Goal: Information Seeking & Learning: Learn about a topic

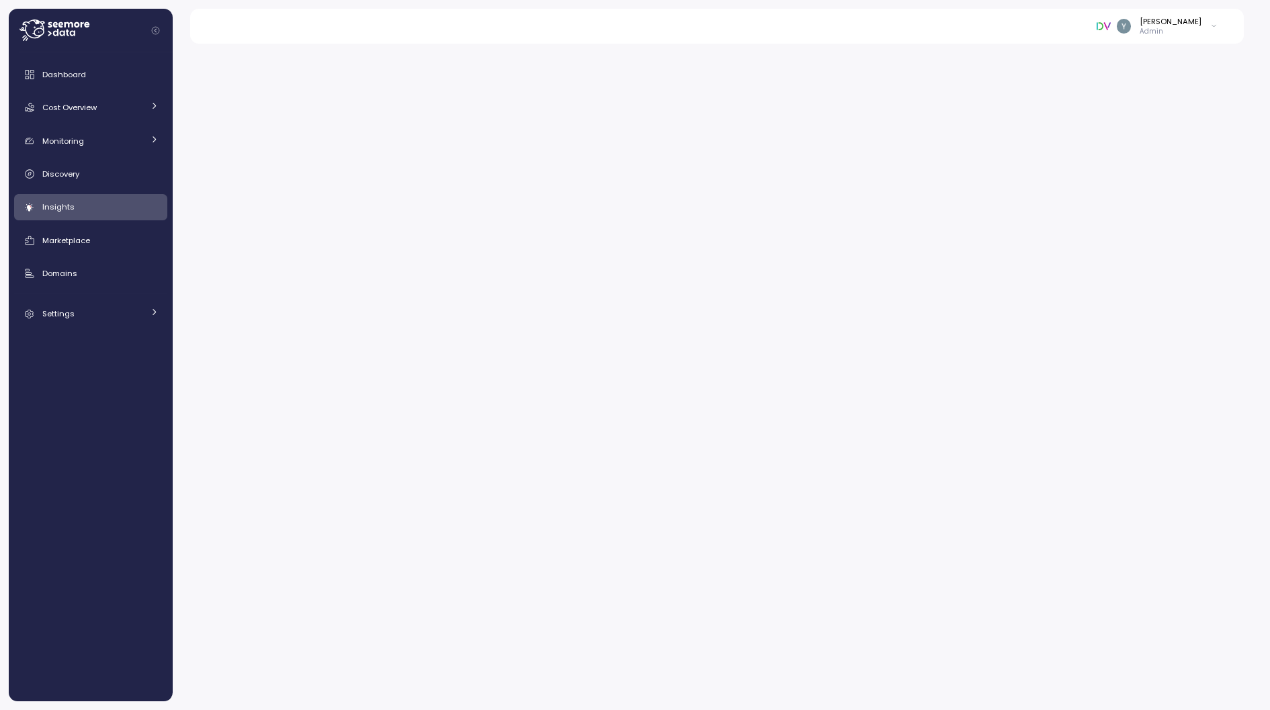
click at [106, 103] on div "Cost Overview" at bounding box center [92, 107] width 101 height 13
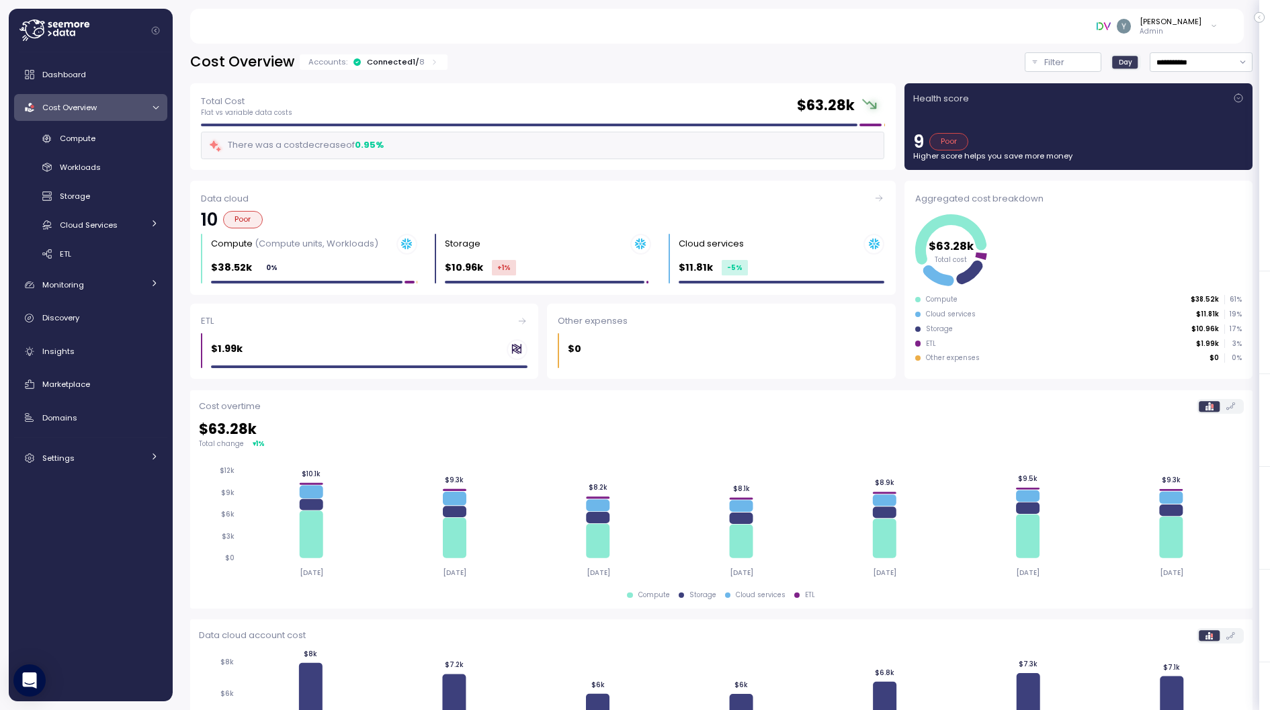
click at [96, 108] on span "Cost Overview" at bounding box center [69, 107] width 54 height 11
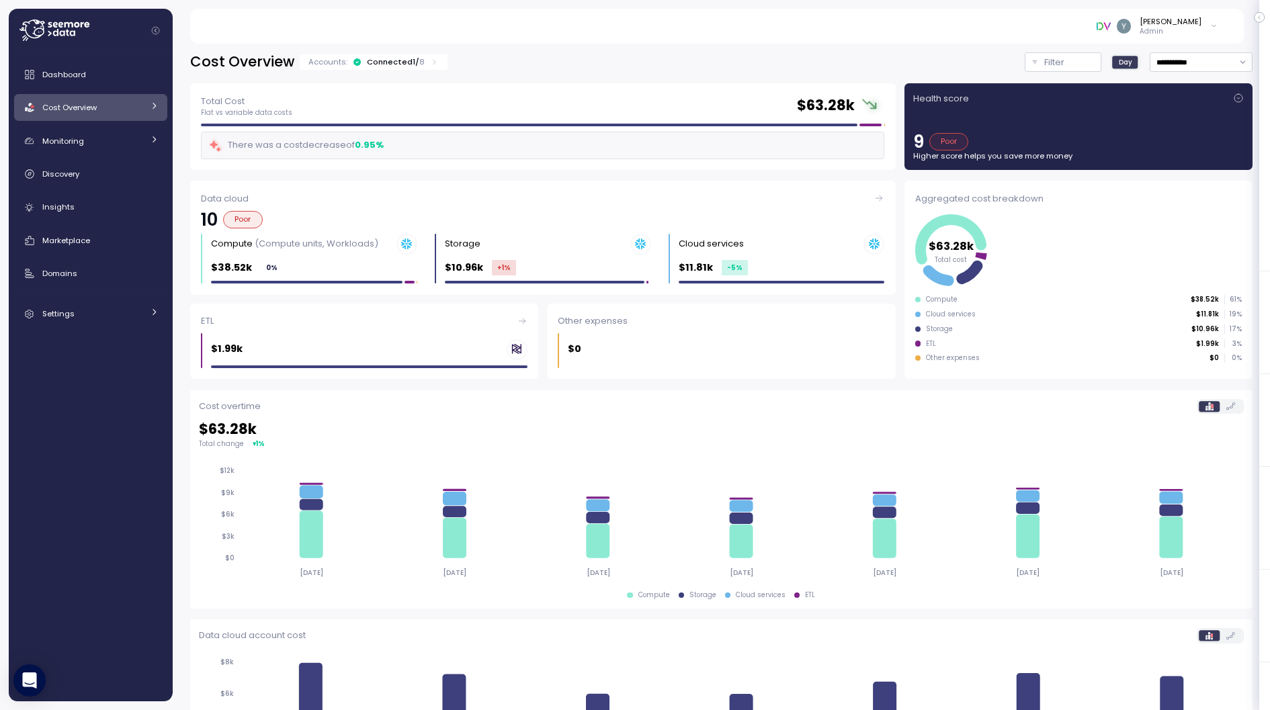
click at [96, 108] on span "Cost Overview" at bounding box center [69, 107] width 54 height 11
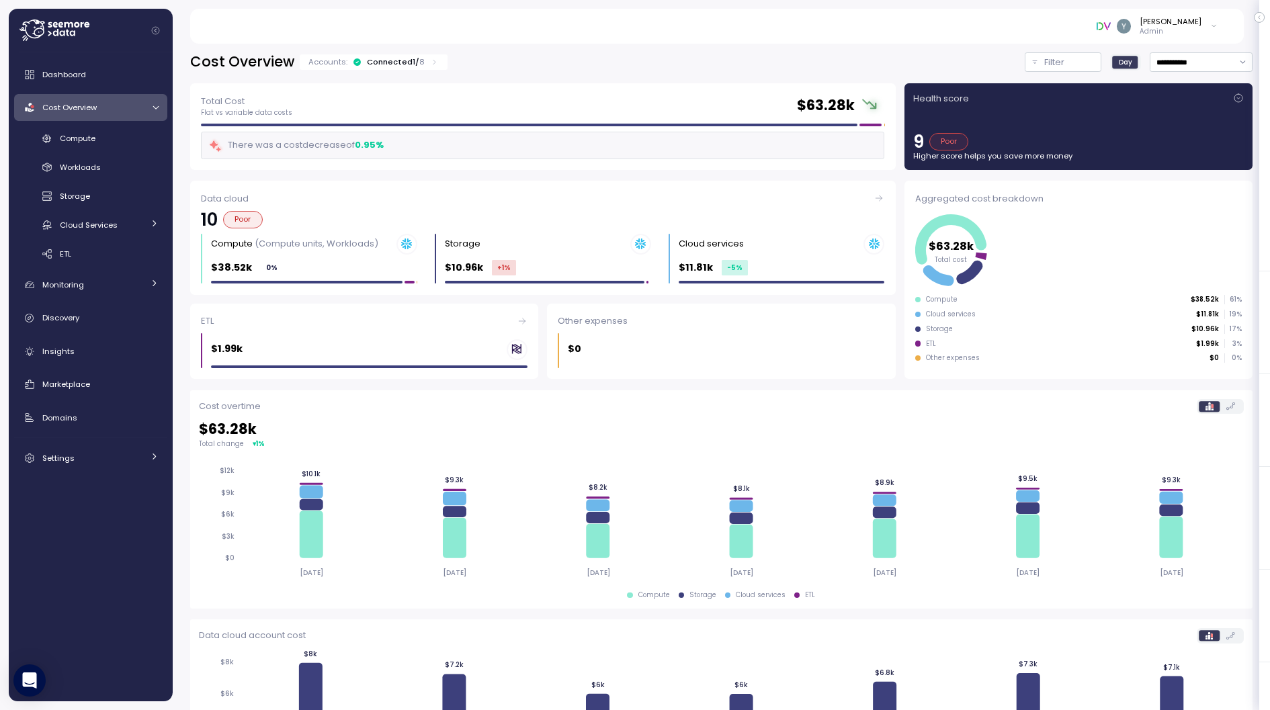
click at [121, 112] on div "Cost Overview" at bounding box center [92, 107] width 101 height 13
click at [97, 108] on div "Cost Overview" at bounding box center [92, 107] width 101 height 13
click at [309, 261] on div "$38.52k 0 %" at bounding box center [314, 267] width 206 height 15
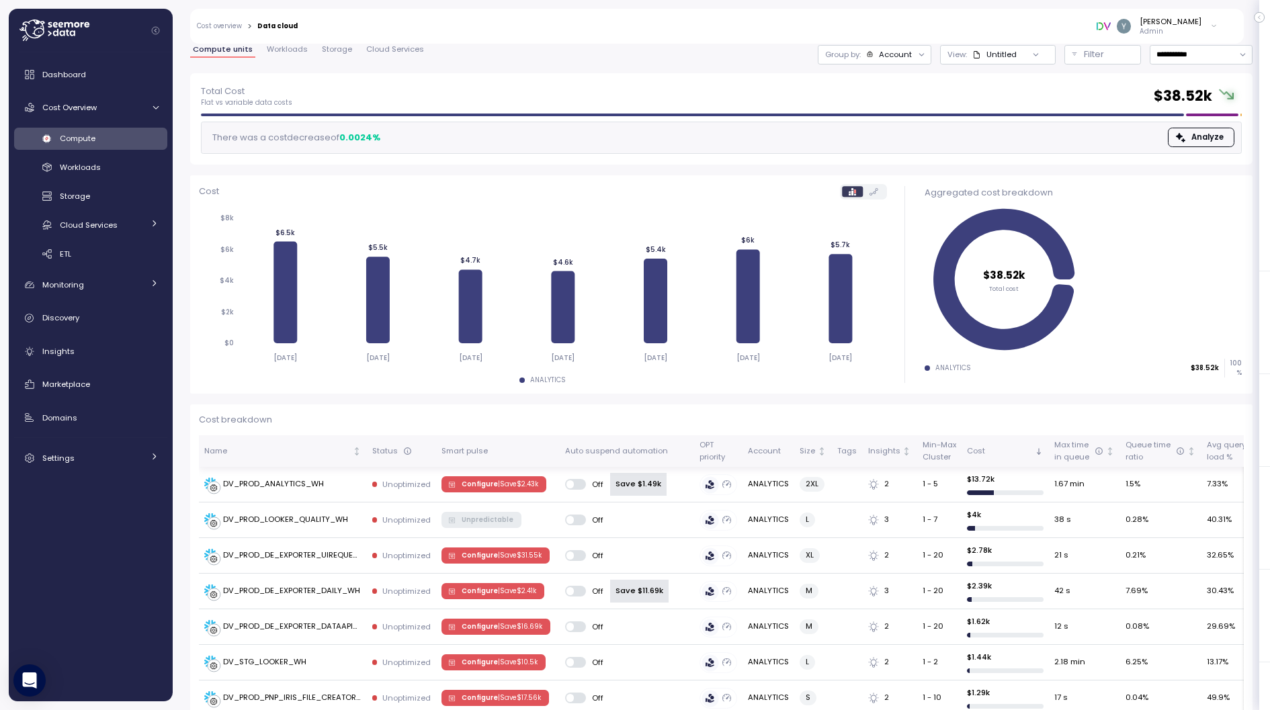
scroll to position [58, 0]
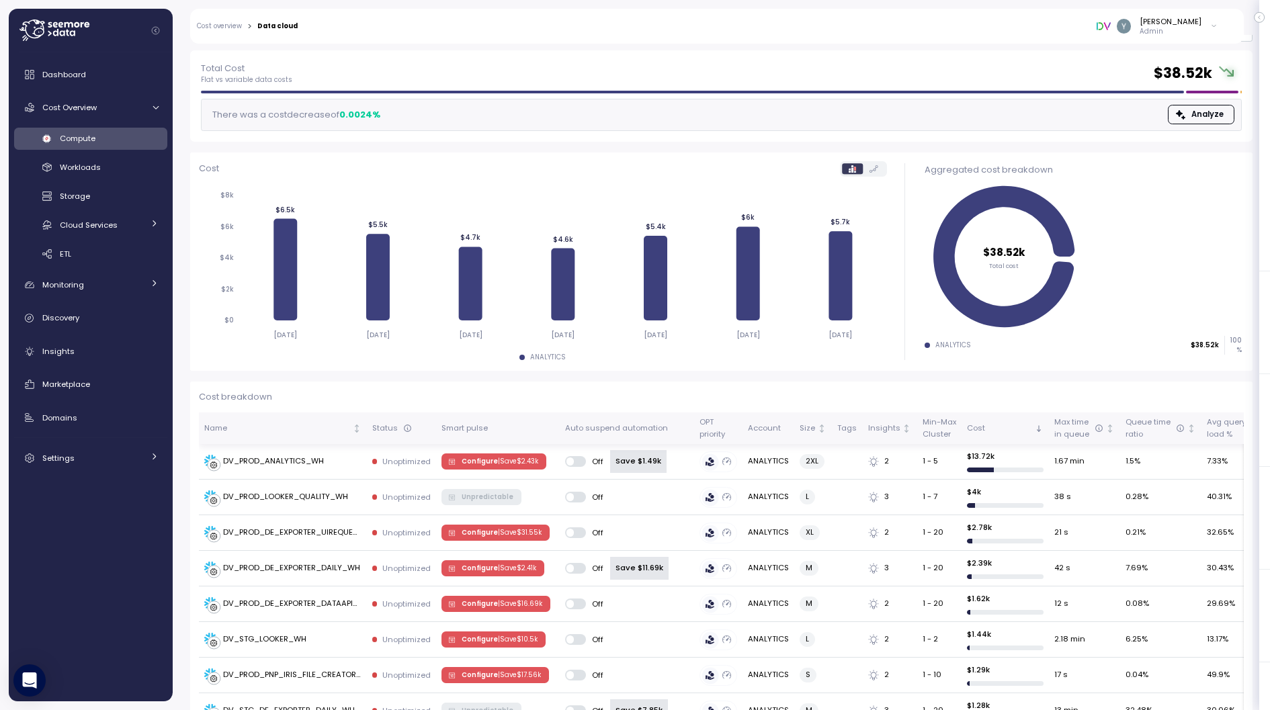
click at [519, 423] on div "Smart pulse" at bounding box center [497, 429] width 112 height 12
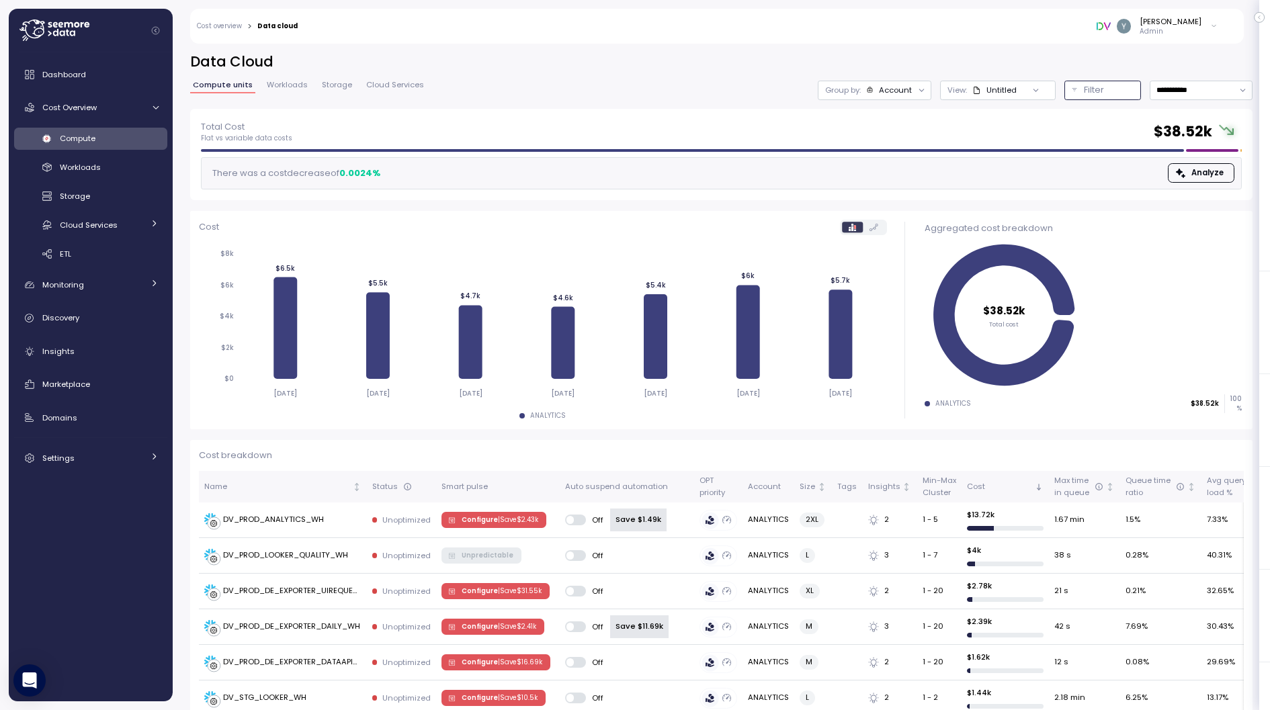
click at [1097, 87] on p "Filter" at bounding box center [1094, 89] width 20 height 13
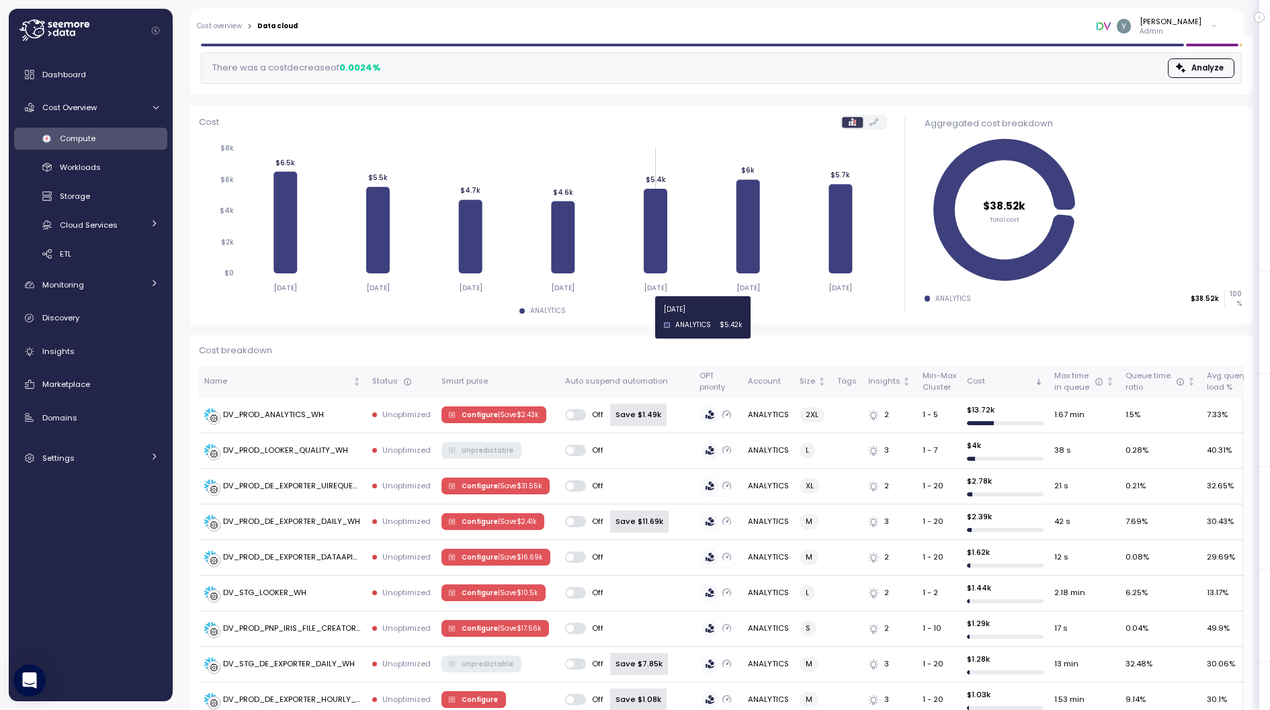
scroll to position [256, 0]
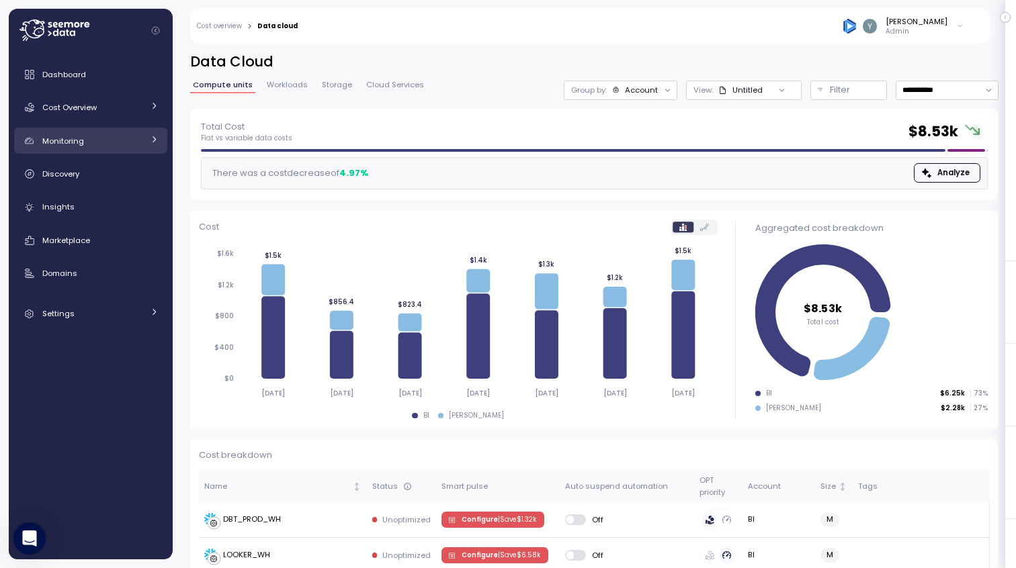
click at [156, 140] on icon at bounding box center [154, 139] width 9 height 9
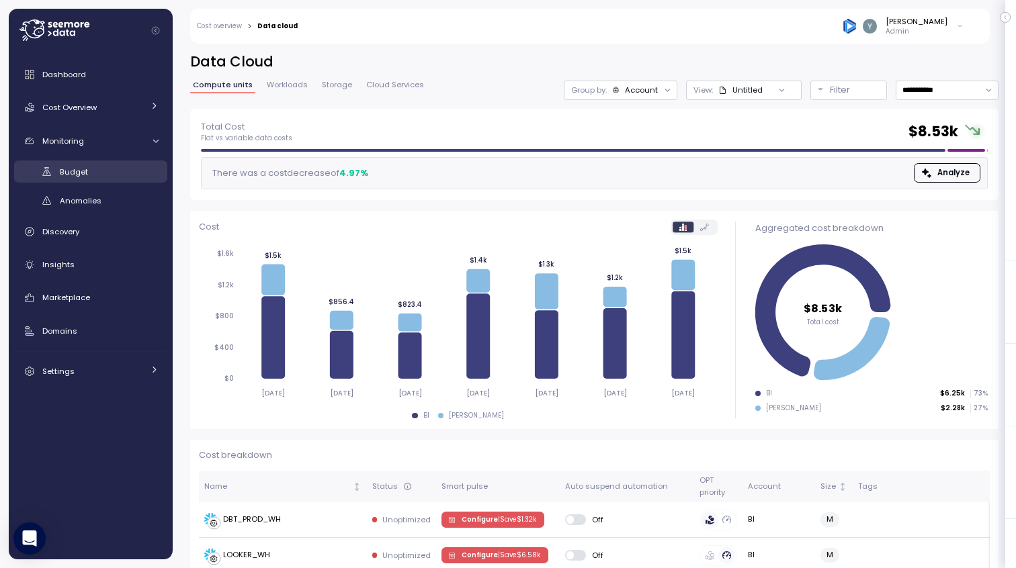
click at [91, 173] on div "Budget" at bounding box center [109, 171] width 99 height 13
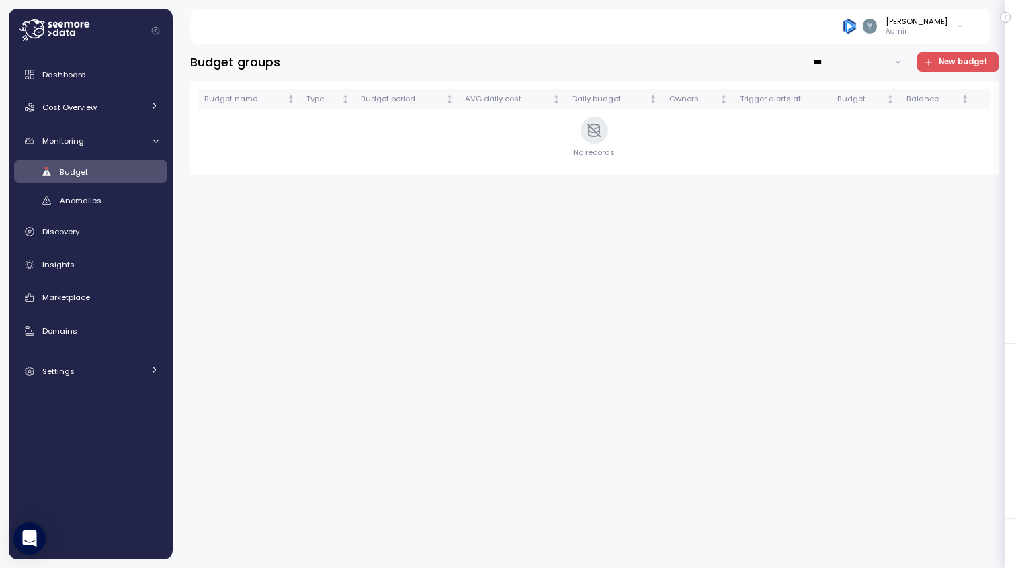
click at [945, 60] on span "New budget" at bounding box center [963, 62] width 49 height 18
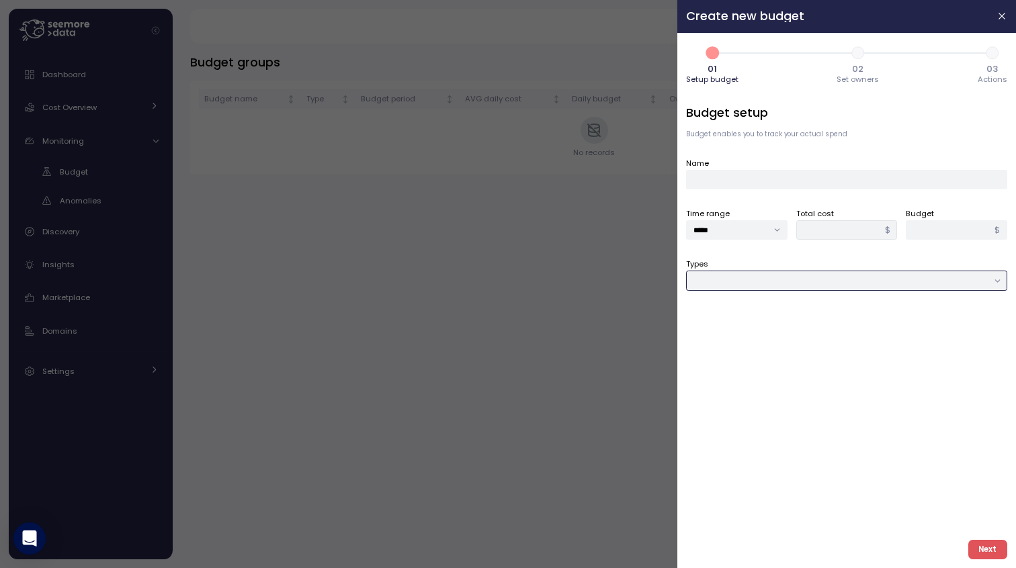
click at [743, 283] on input "Types" at bounding box center [846, 280] width 321 height 19
click at [1001, 16] on icon "button" at bounding box center [1002, 16] width 11 height 11
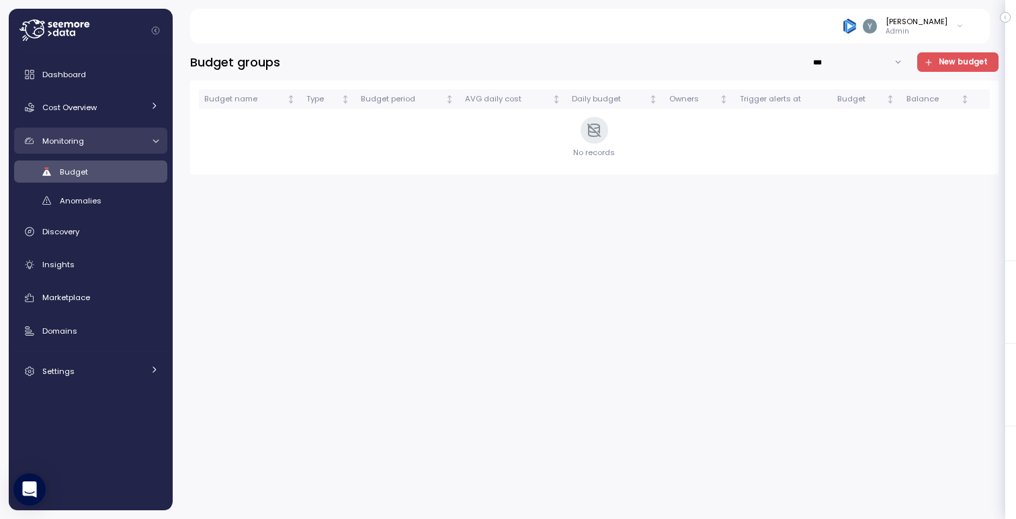
click at [151, 142] on icon at bounding box center [155, 140] width 9 height 9
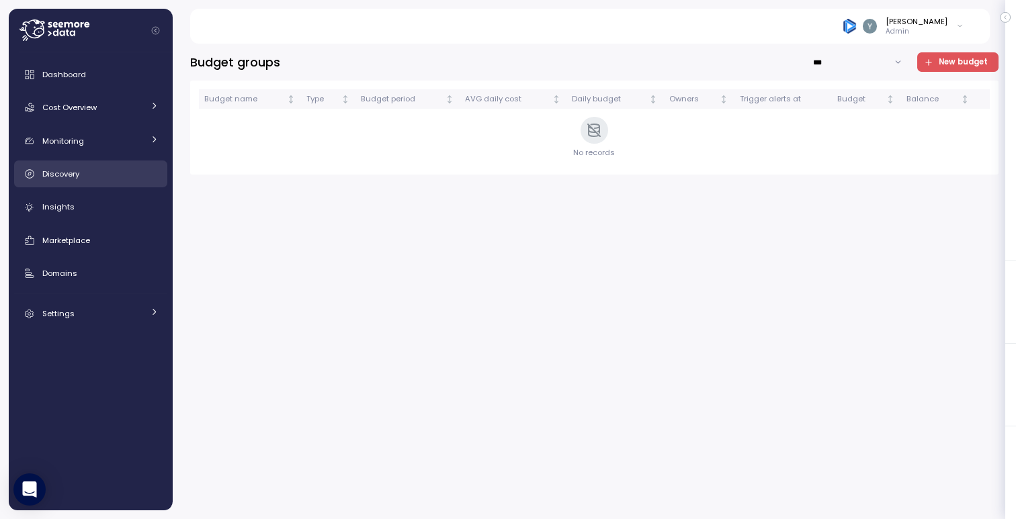
click at [94, 175] on div "Discovery" at bounding box center [100, 173] width 116 height 13
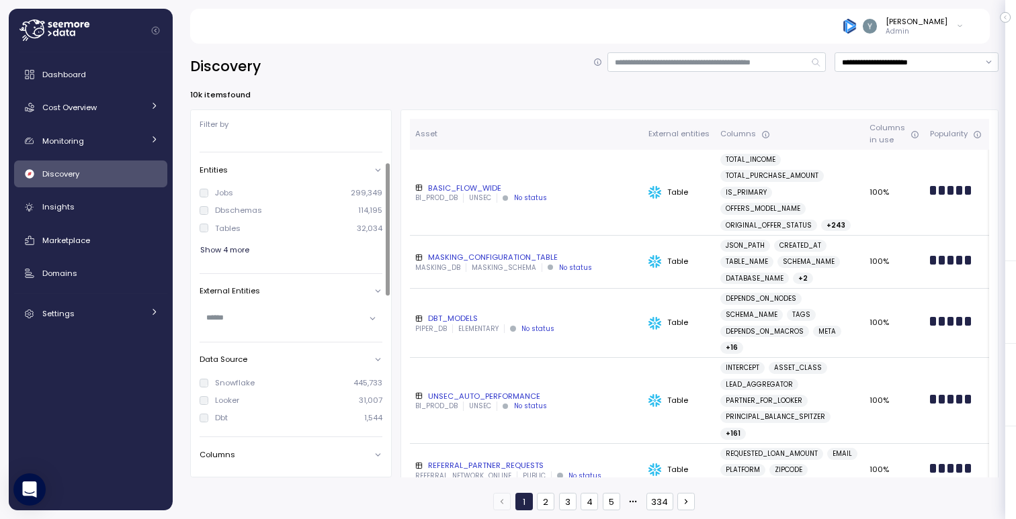
scroll to position [59, 0]
click at [251, 316] on input "text" at bounding box center [285, 316] width 158 height 12
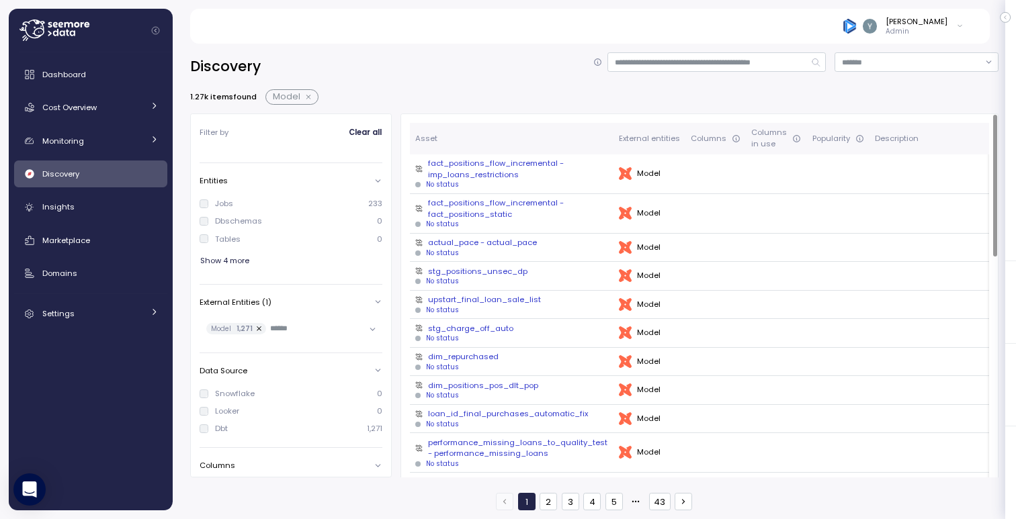
click at [482, 171] on div "fact_positions_flow_incremental - imp_loans_restrictions" at bounding box center [511, 169] width 193 height 22
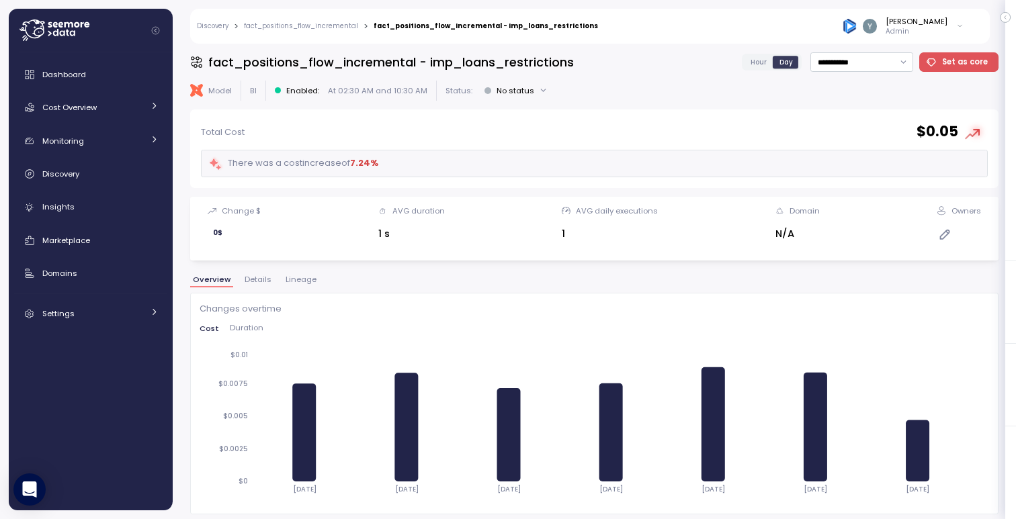
scroll to position [140, 0]
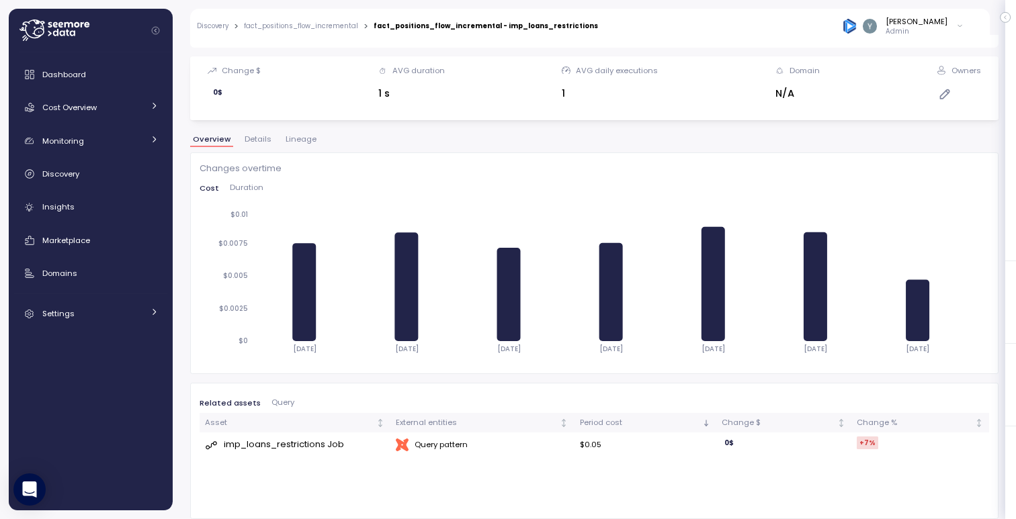
click at [220, 28] on link "Discovery" at bounding box center [213, 26] width 32 height 7
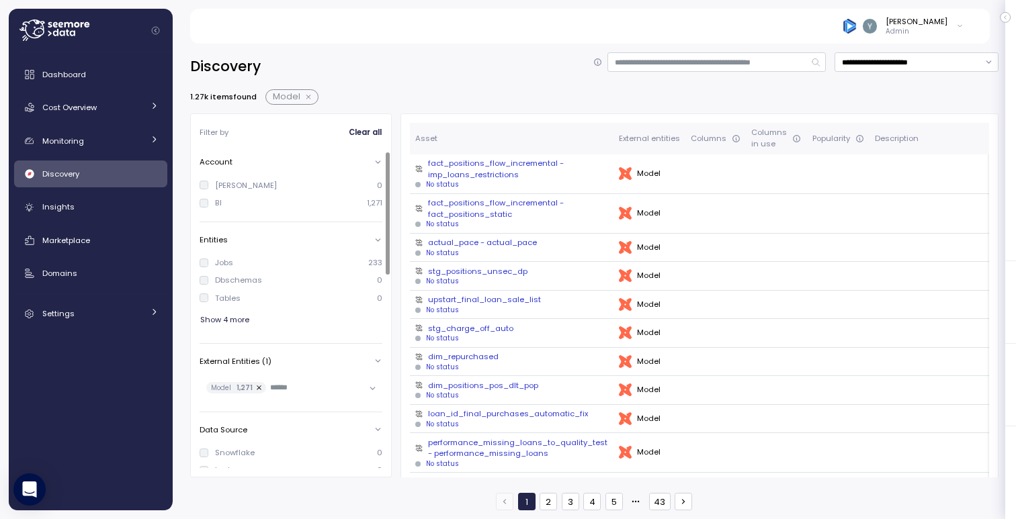
click at [257, 388] on button "button" at bounding box center [259, 388] width 13 height 12
